Goal: Task Accomplishment & Management: Complete application form

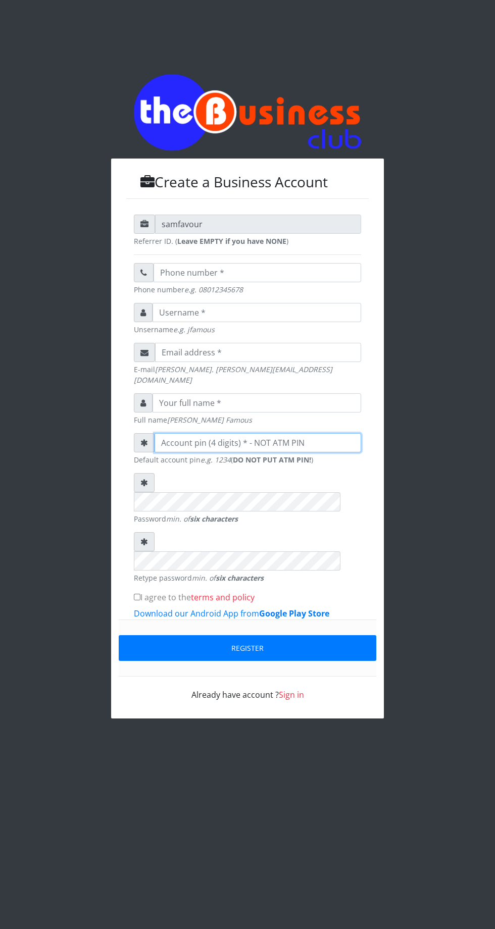
click at [299, 439] on input "number" at bounding box center [258, 442] width 207 height 19
